Goal: Task Accomplishment & Management: Use online tool/utility

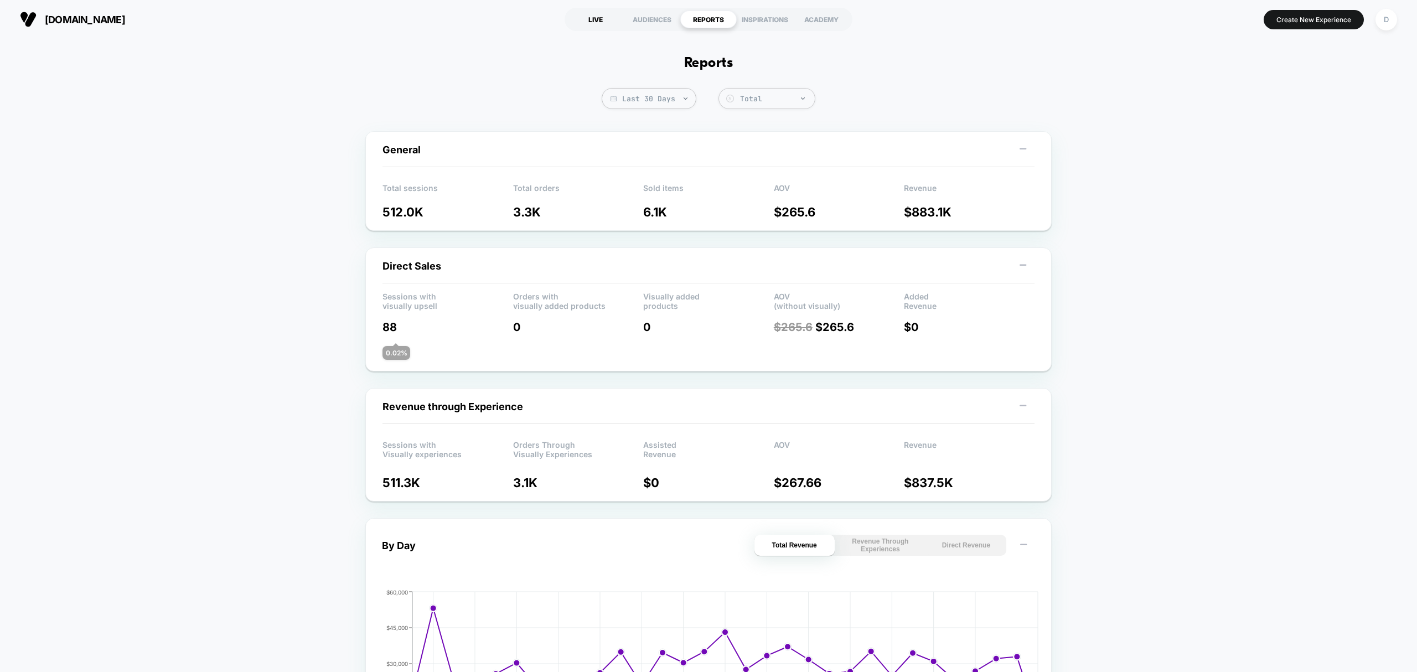
click at [591, 15] on div "LIVE" at bounding box center [595, 20] width 56 height 18
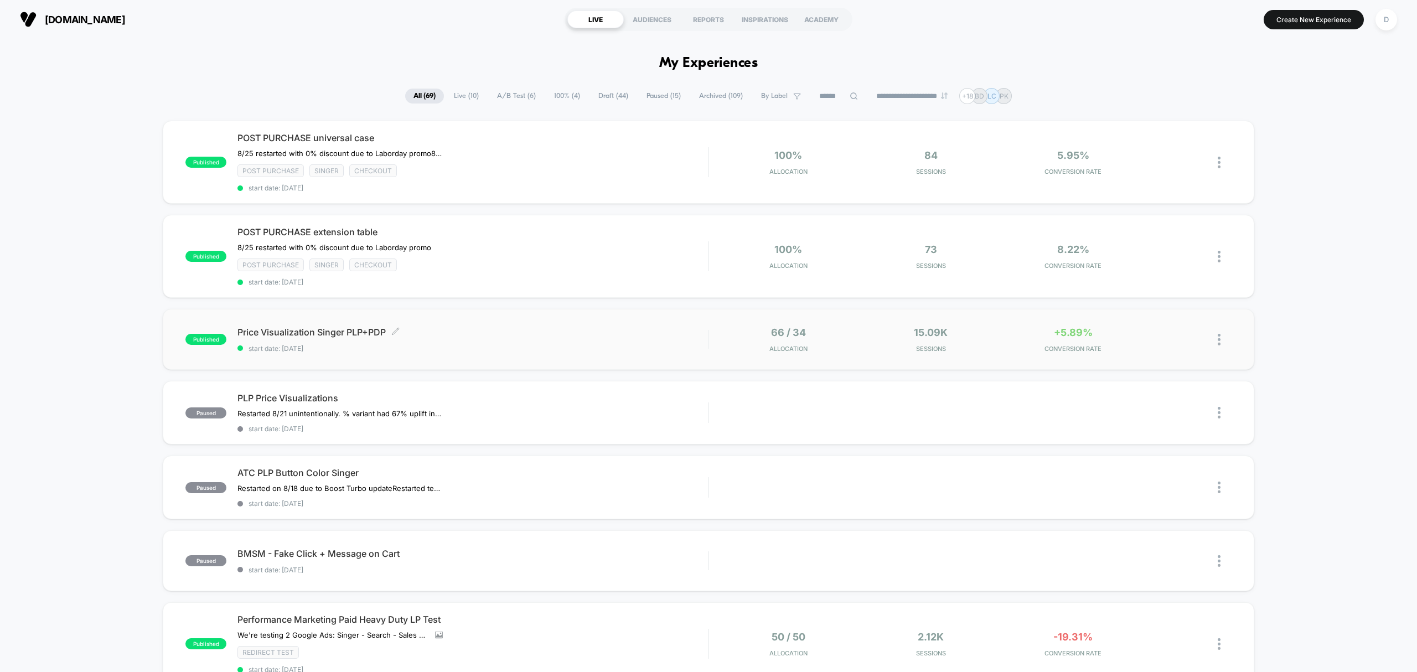
click at [517, 333] on span "Price Visualization Singer PLP+PDP Click to edit experience details" at bounding box center [472, 331] width 470 height 11
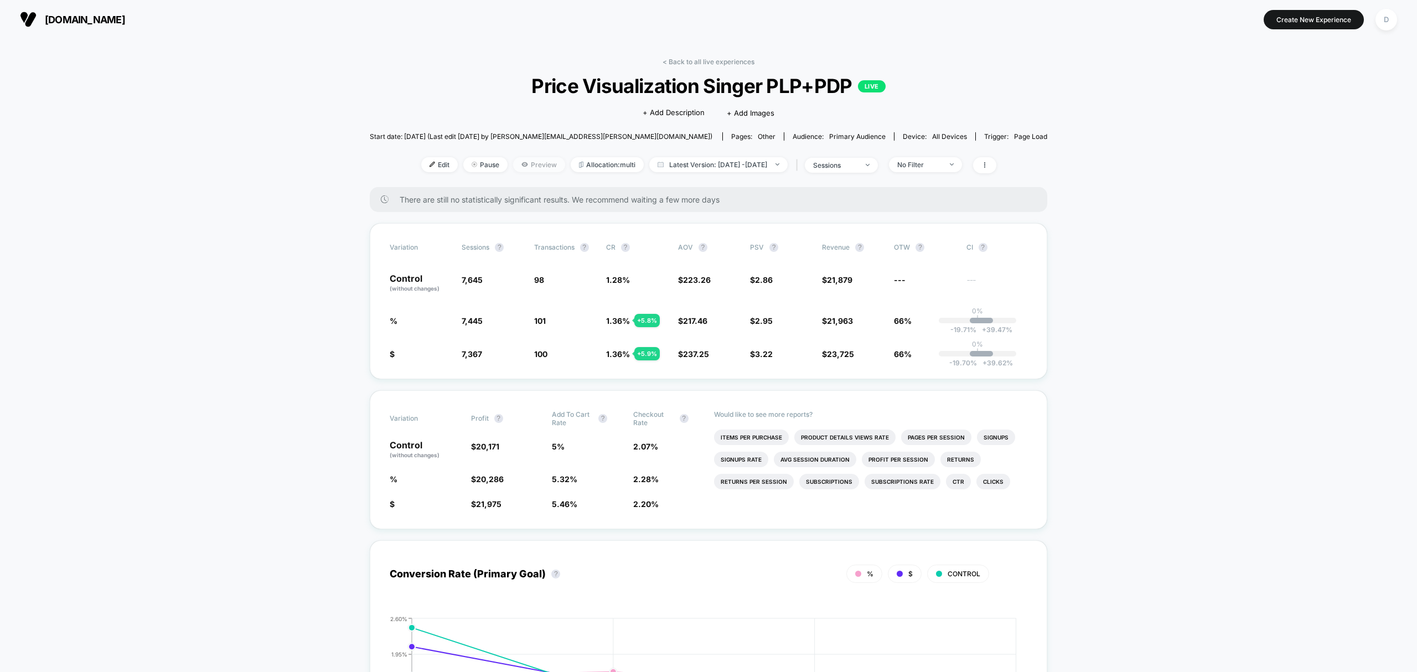
click at [527, 162] on span "Preview" at bounding box center [539, 164] width 52 height 15
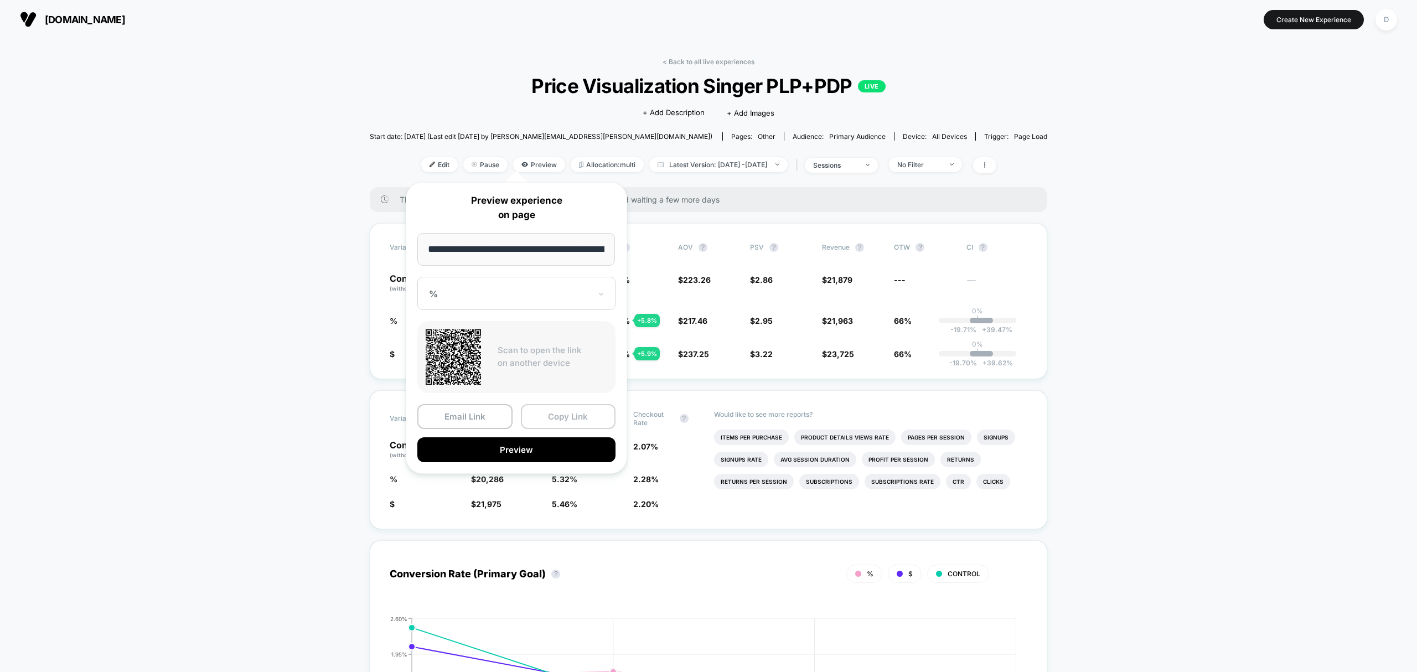
click at [578, 412] on button "Copy Link" at bounding box center [568, 416] width 95 height 25
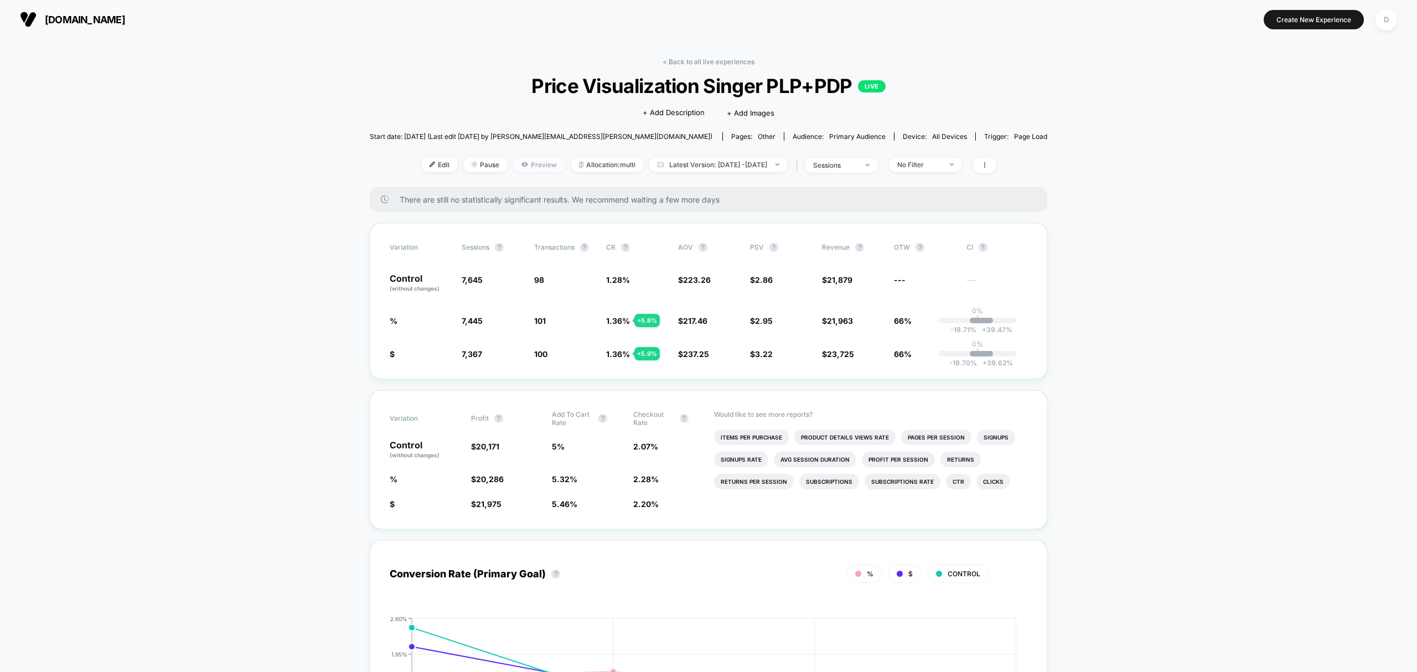
click at [525, 167] on span "Preview" at bounding box center [539, 164] width 52 height 15
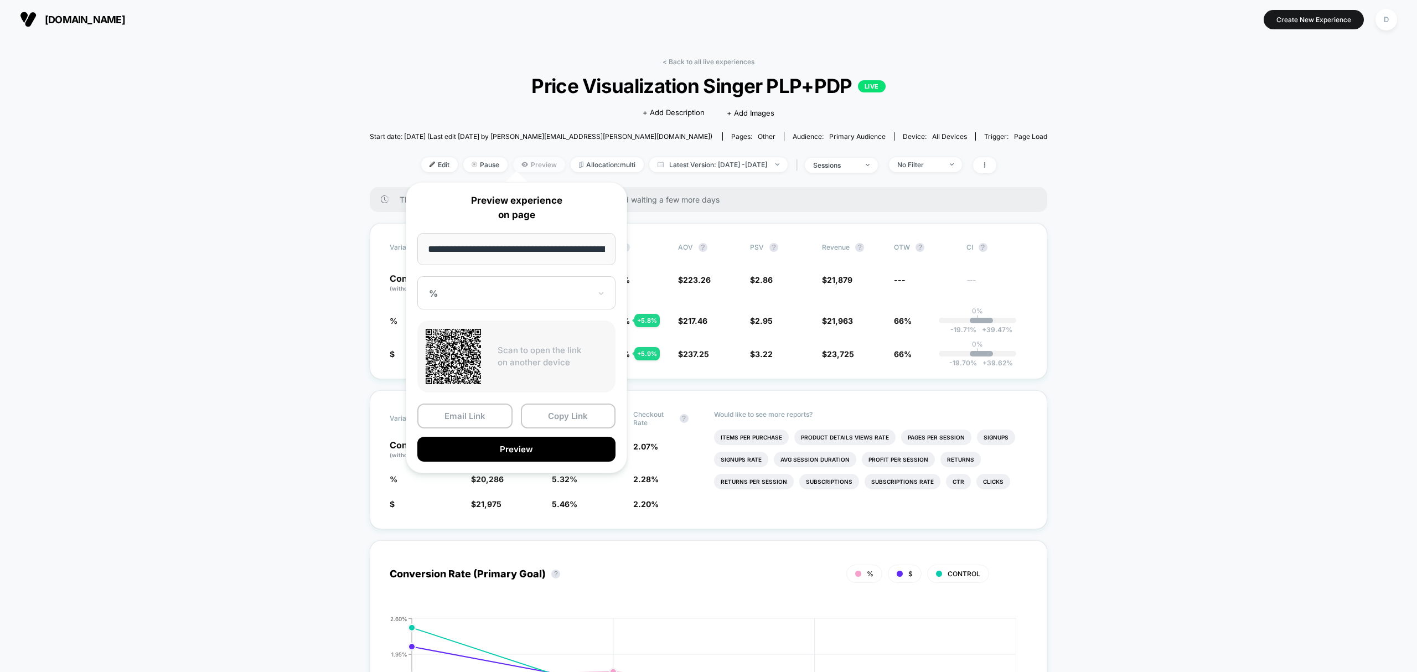
scroll to position [0, 217]
click at [512, 291] on div at bounding box center [510, 293] width 162 height 11
click at [486, 359] on div "$" at bounding box center [516, 352] width 187 height 20
click at [528, 453] on button "Preview" at bounding box center [516, 449] width 198 height 25
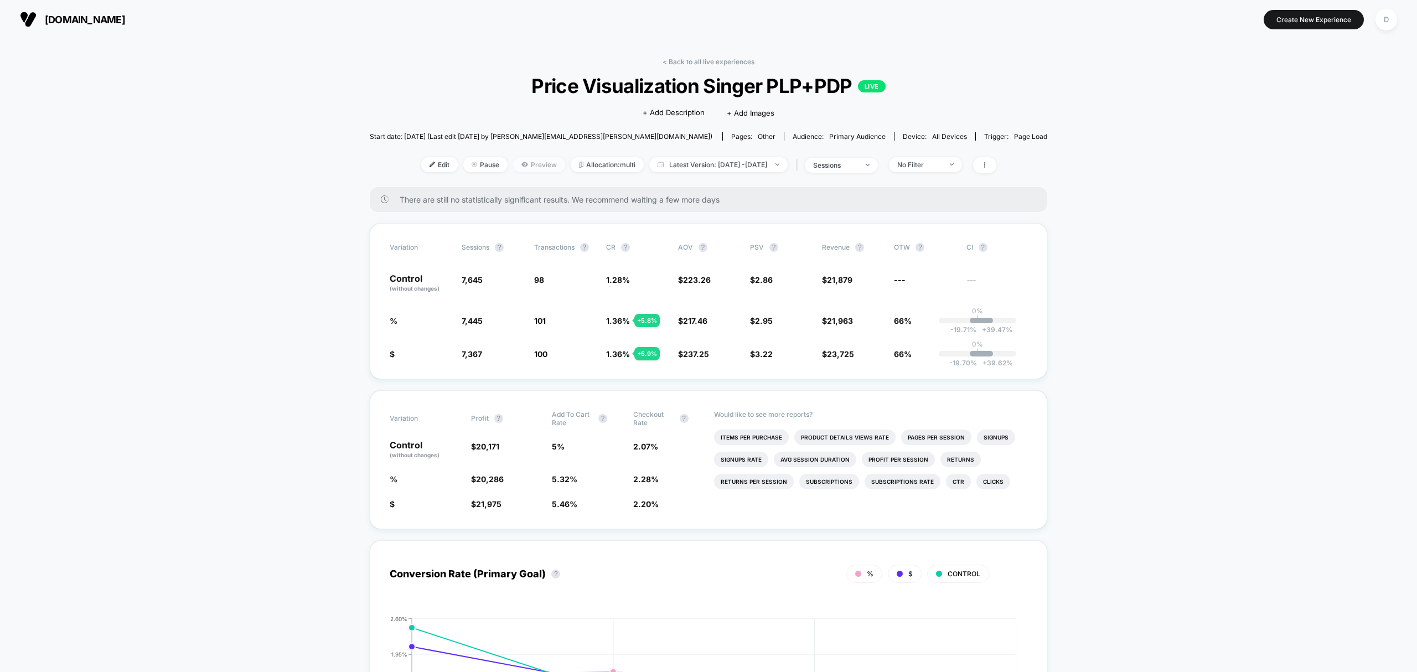
click at [520, 160] on span "Preview" at bounding box center [539, 164] width 52 height 15
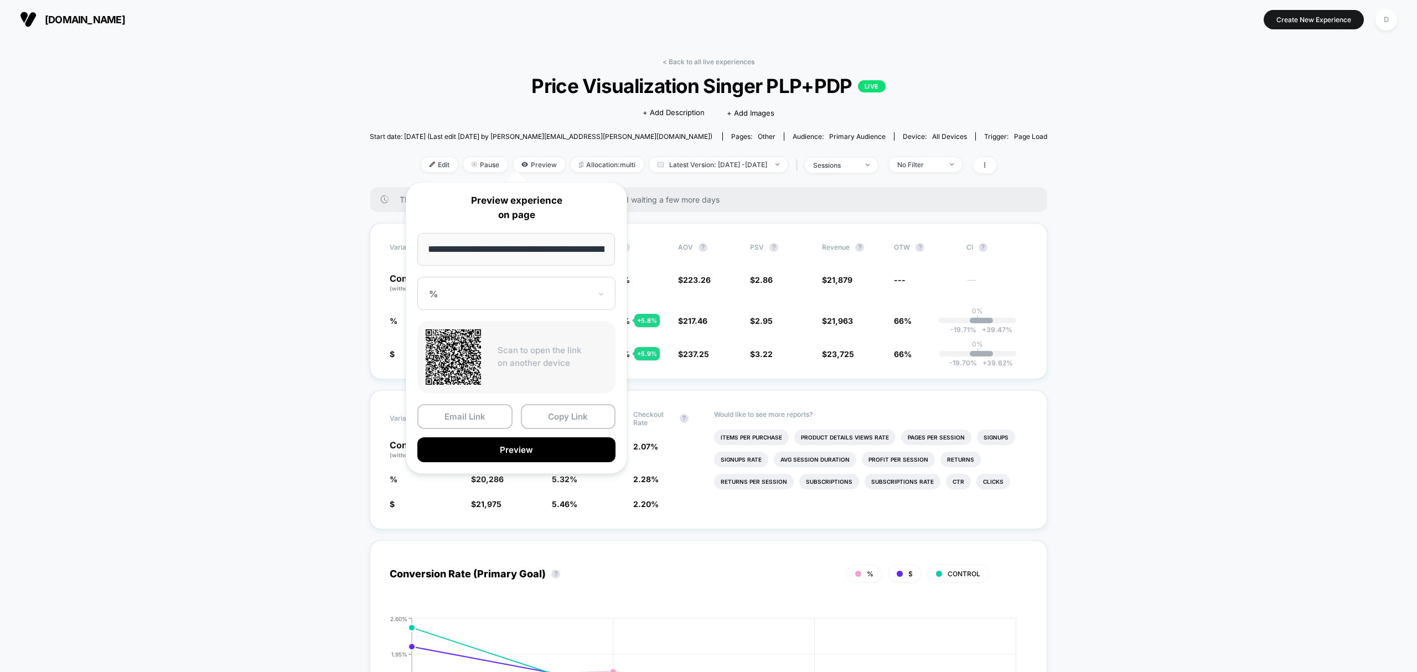
click at [500, 302] on div "%" at bounding box center [516, 293] width 198 height 33
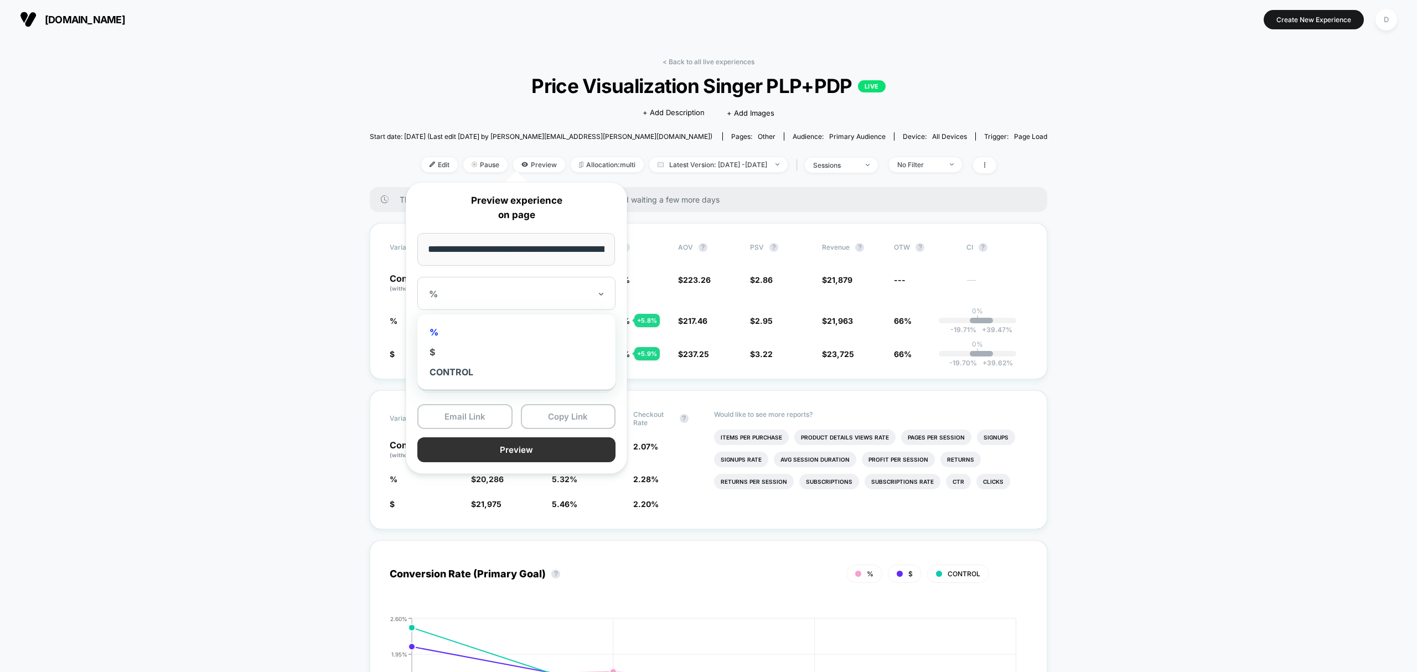
click at [532, 459] on button "Preview" at bounding box center [516, 449] width 198 height 25
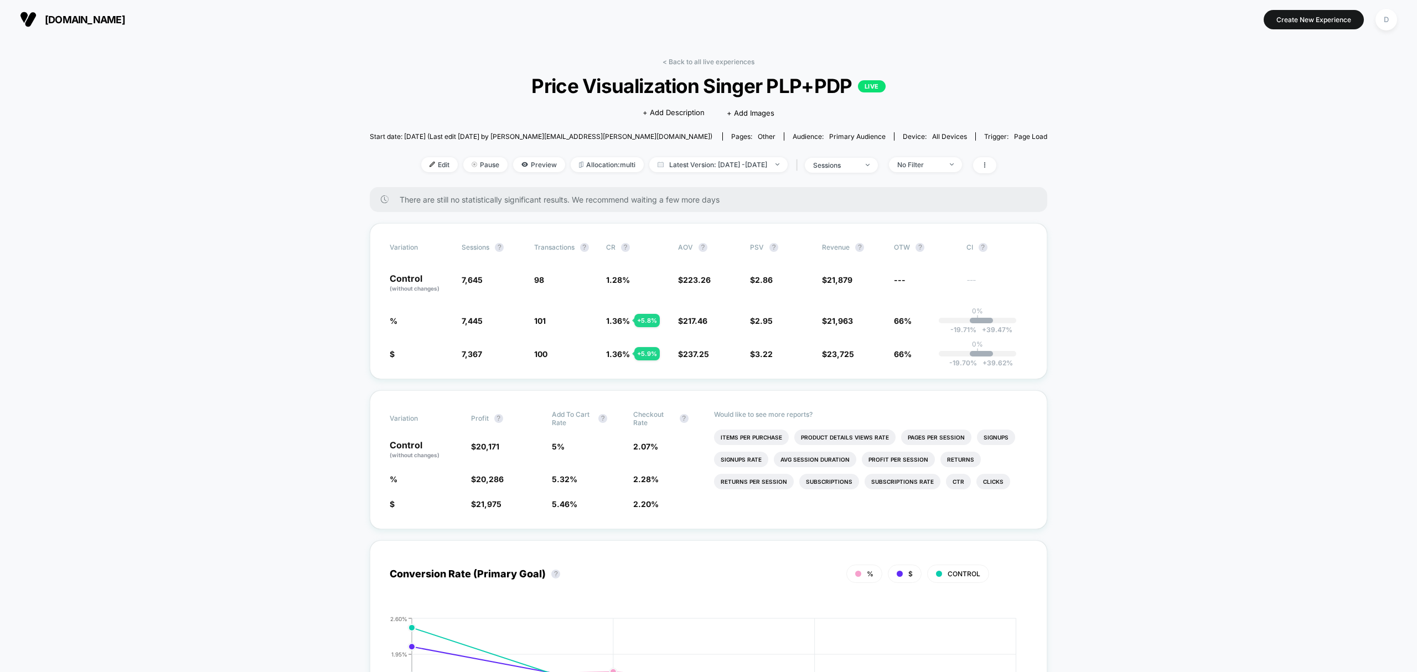
click at [685, 59] on link "< Back to all live experiences" at bounding box center [708, 62] width 92 height 8
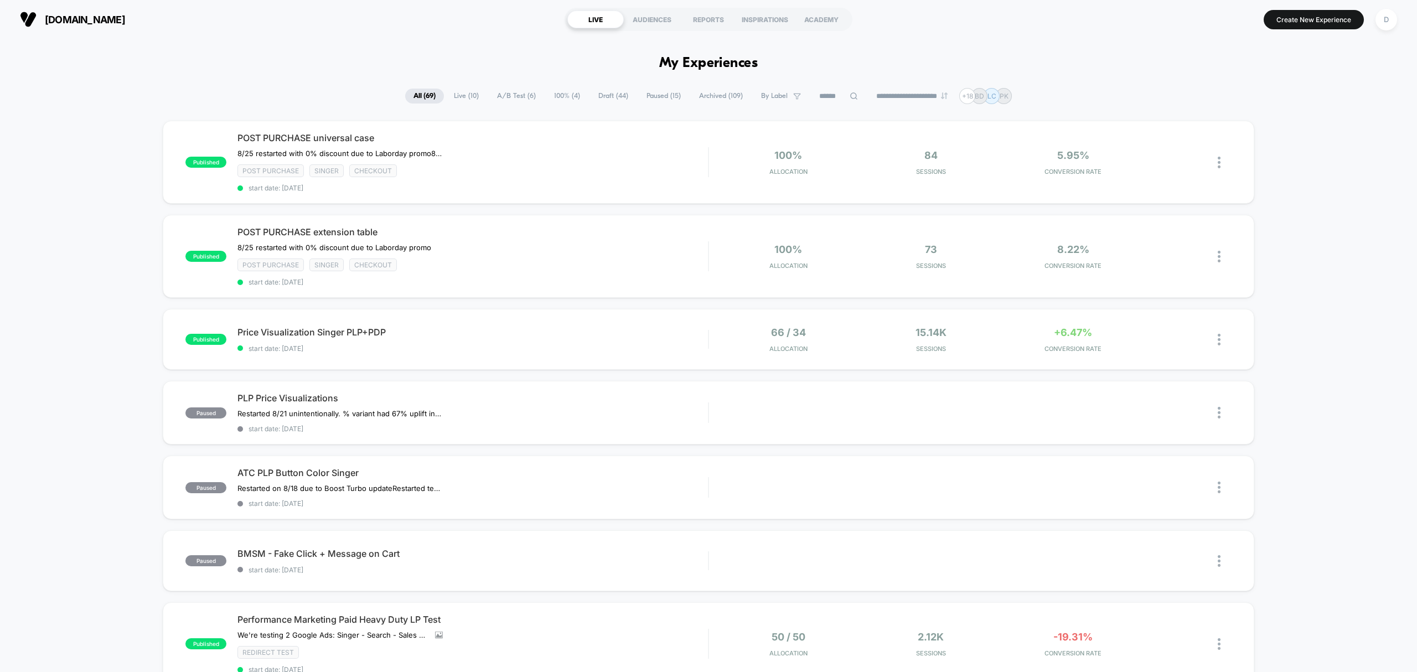
click at [463, 98] on span "Live ( 10 )" at bounding box center [466, 96] width 42 height 15
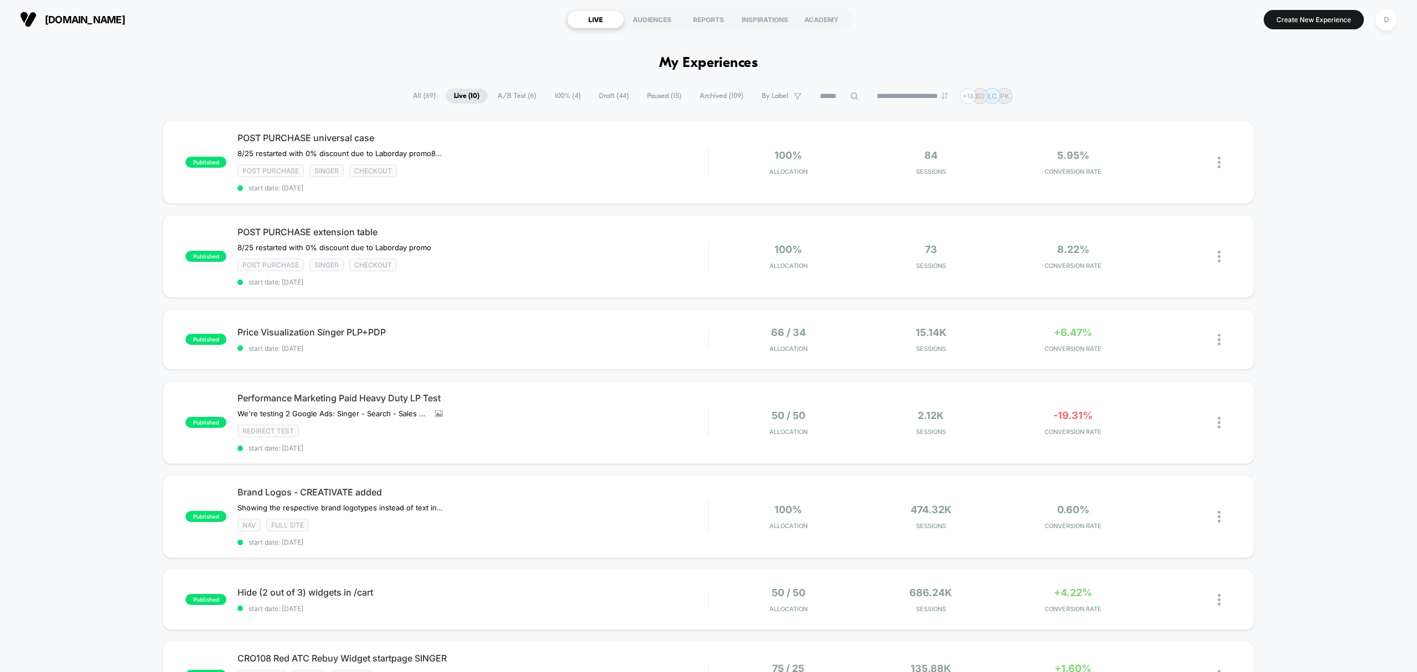
click at [819, 93] on input at bounding box center [838, 96] width 55 height 13
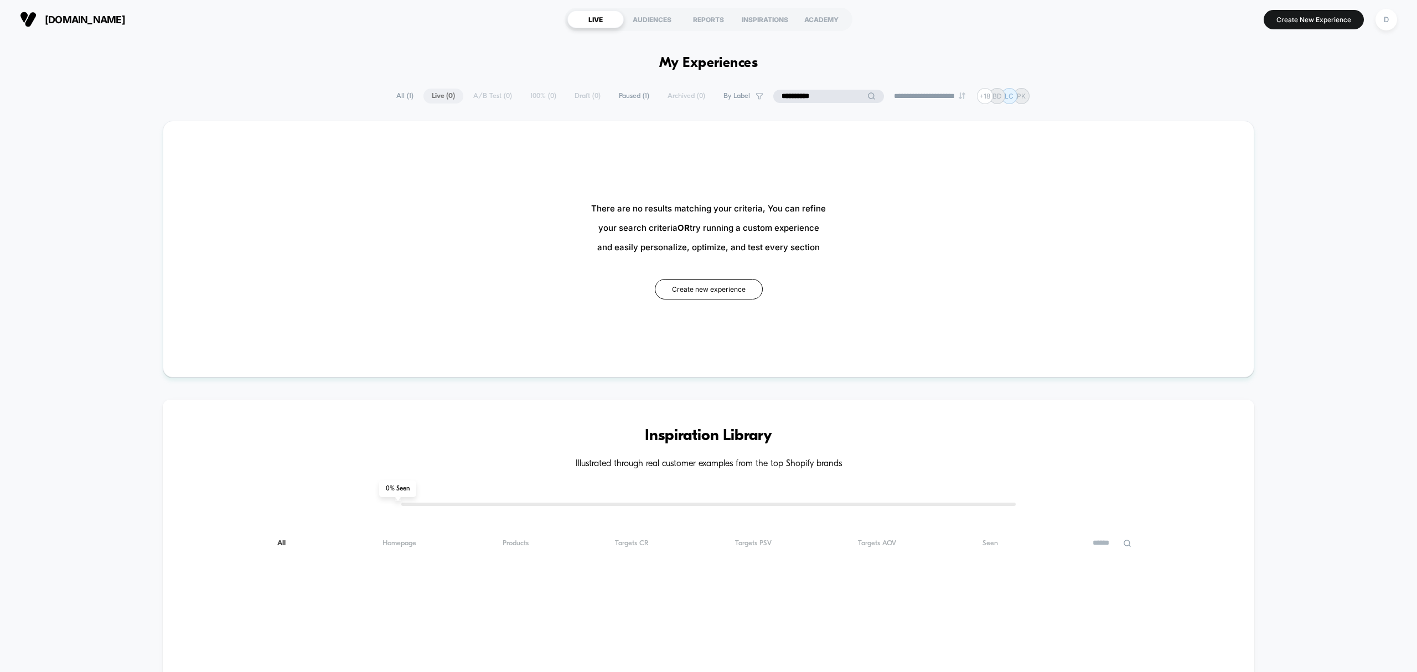
type input "**********"
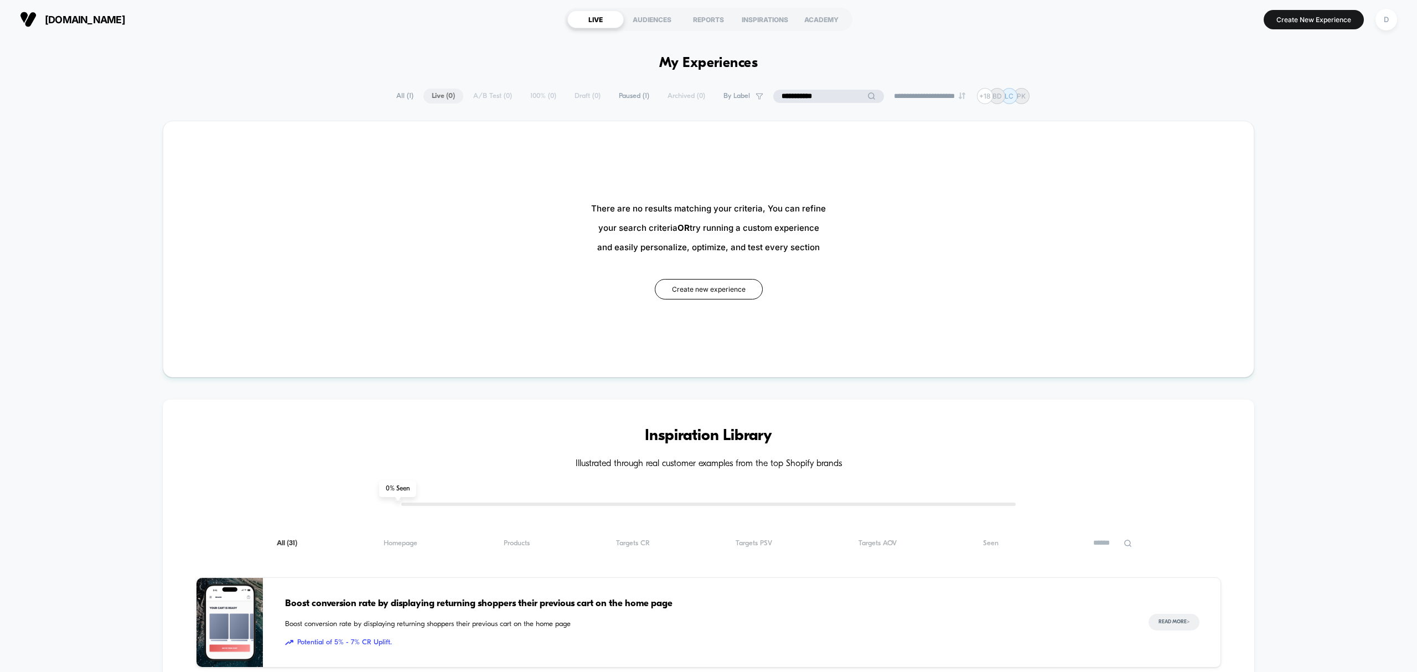
drag, startPoint x: 837, startPoint y: 94, endPoint x: 715, endPoint y: 63, distance: 125.6
click at [715, 63] on div "**********" at bounding box center [708, 673] width 1417 height 1268
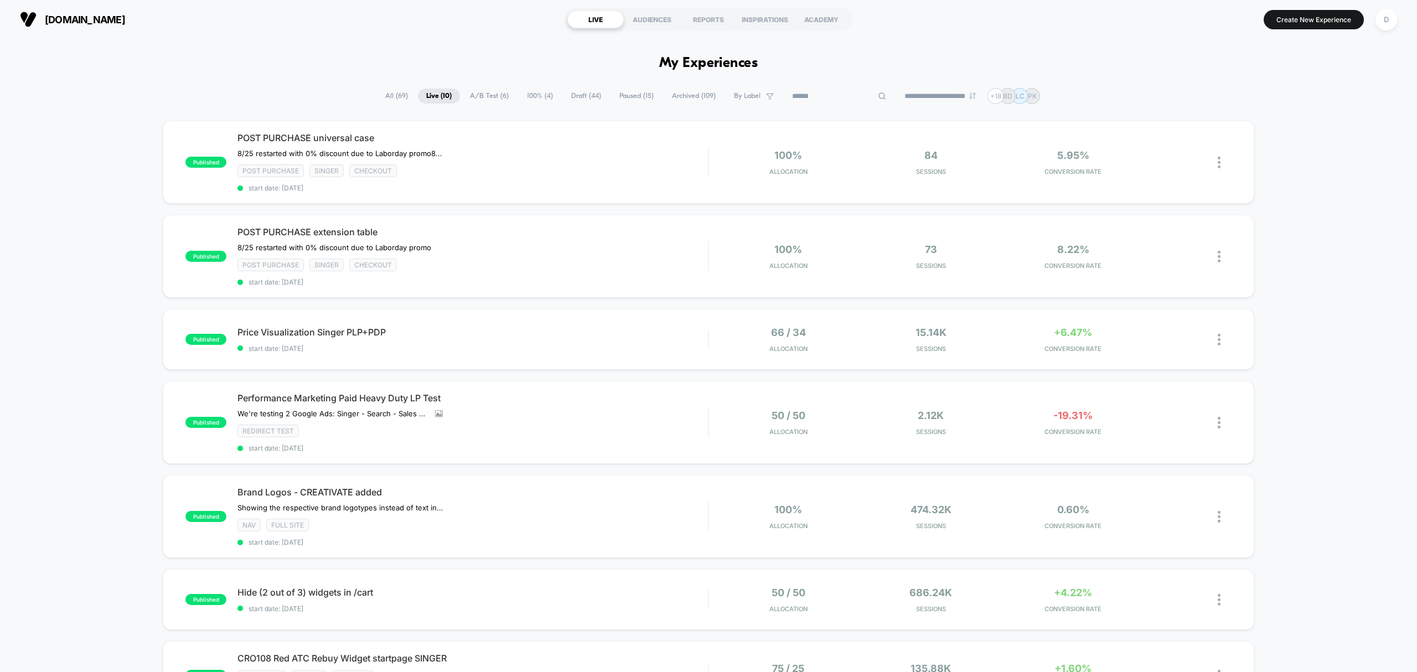
click at [392, 96] on span "All ( 69 )" at bounding box center [396, 96] width 39 height 15
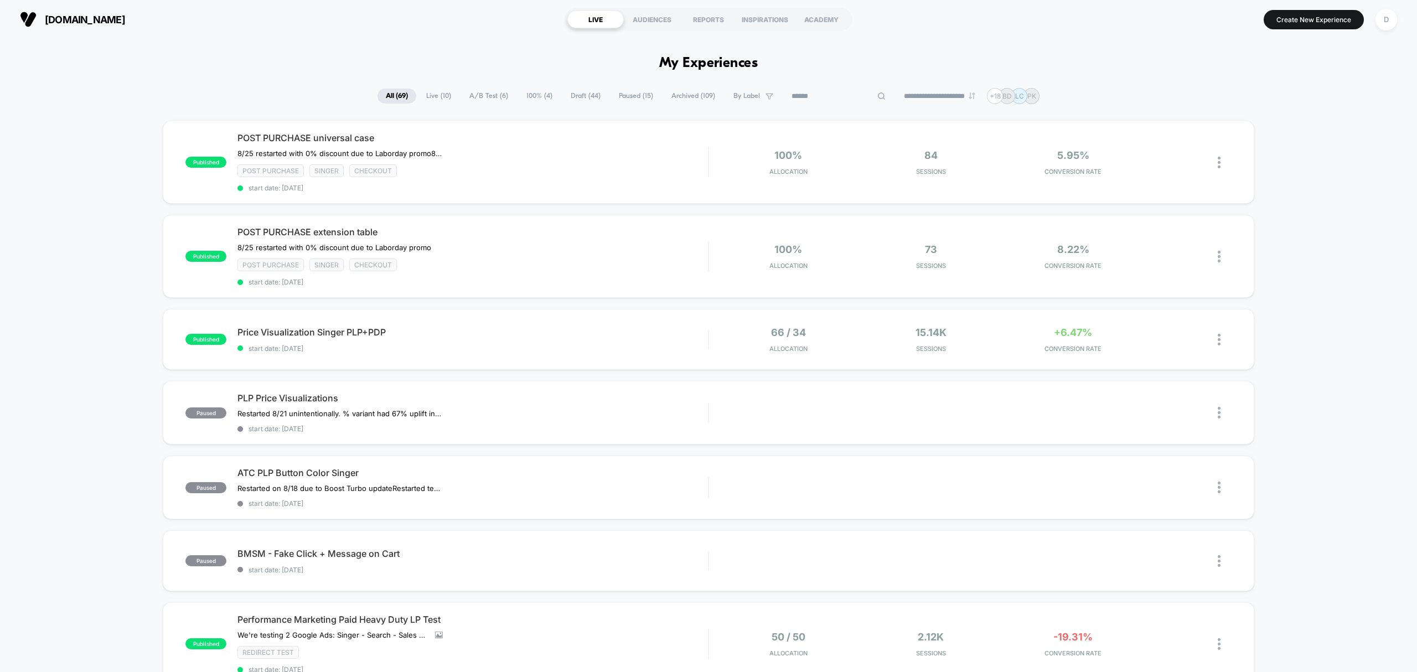
click at [822, 92] on input at bounding box center [838, 96] width 111 height 13
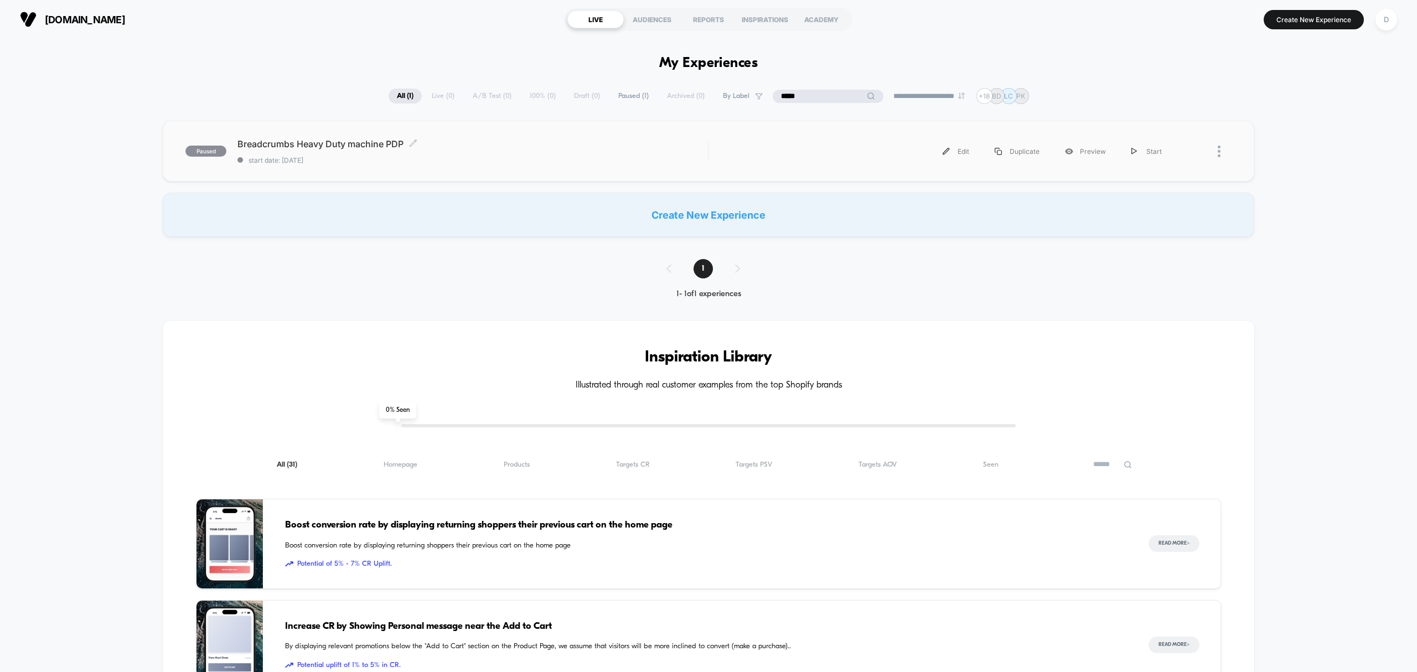
type input "*****"
click at [522, 158] on span "start date: [DATE]" at bounding box center [472, 160] width 470 height 8
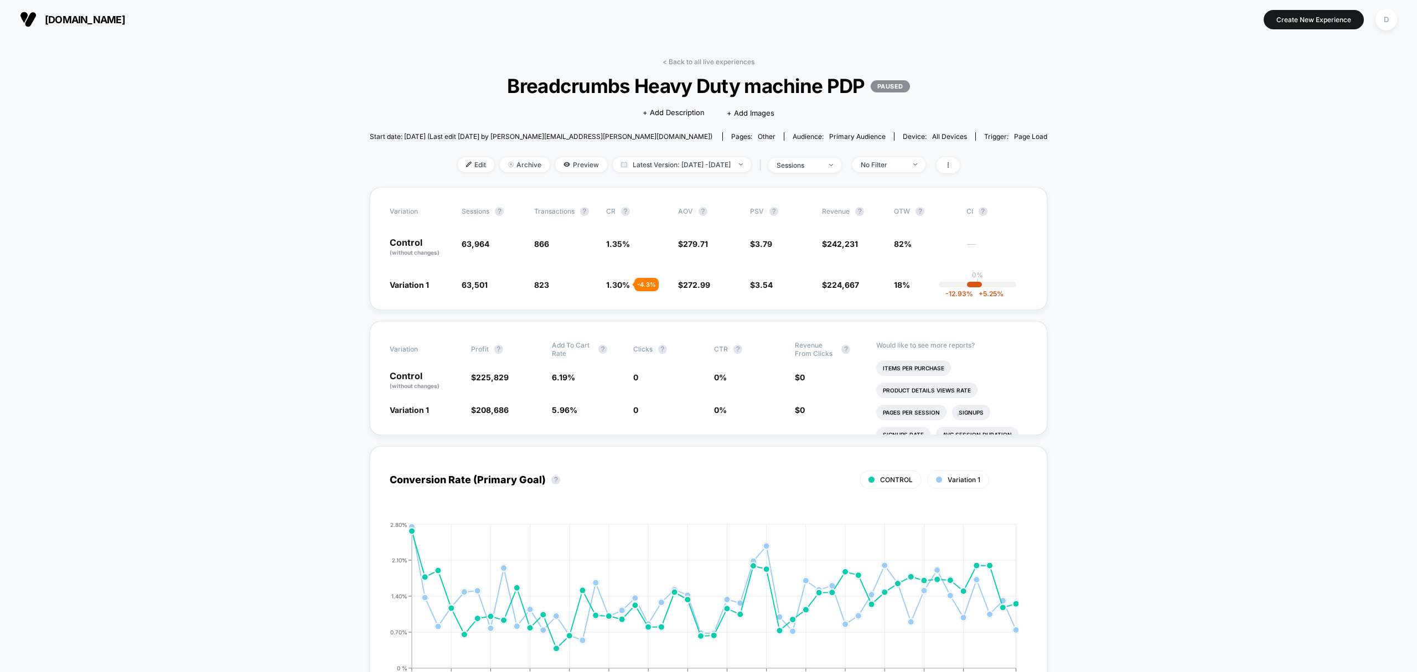
drag, startPoint x: 659, startPoint y: 372, endPoint x: 661, endPoint y: 319, distance: 53.7
